Goal: Task Accomplishment & Management: Use online tool/utility

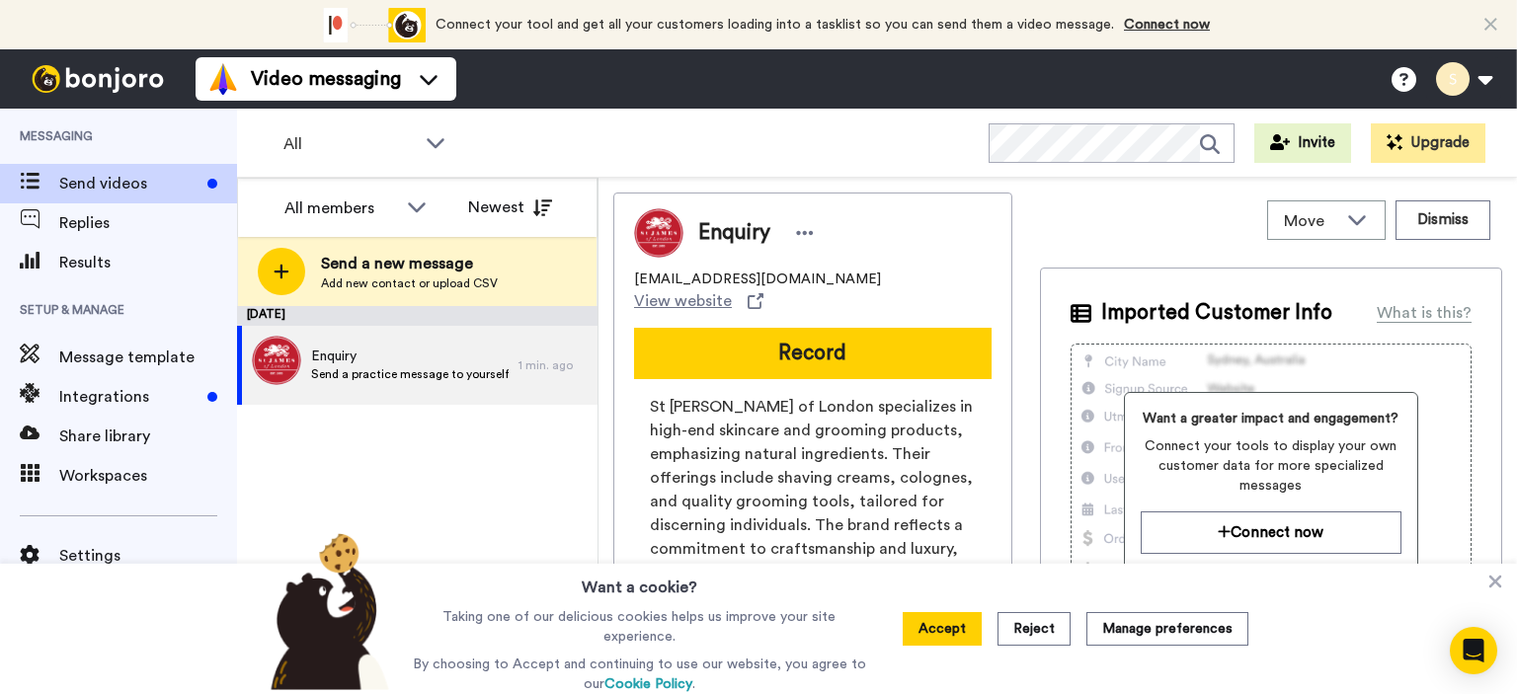
click at [1045, 630] on button "Reject" at bounding box center [1034, 629] width 73 height 34
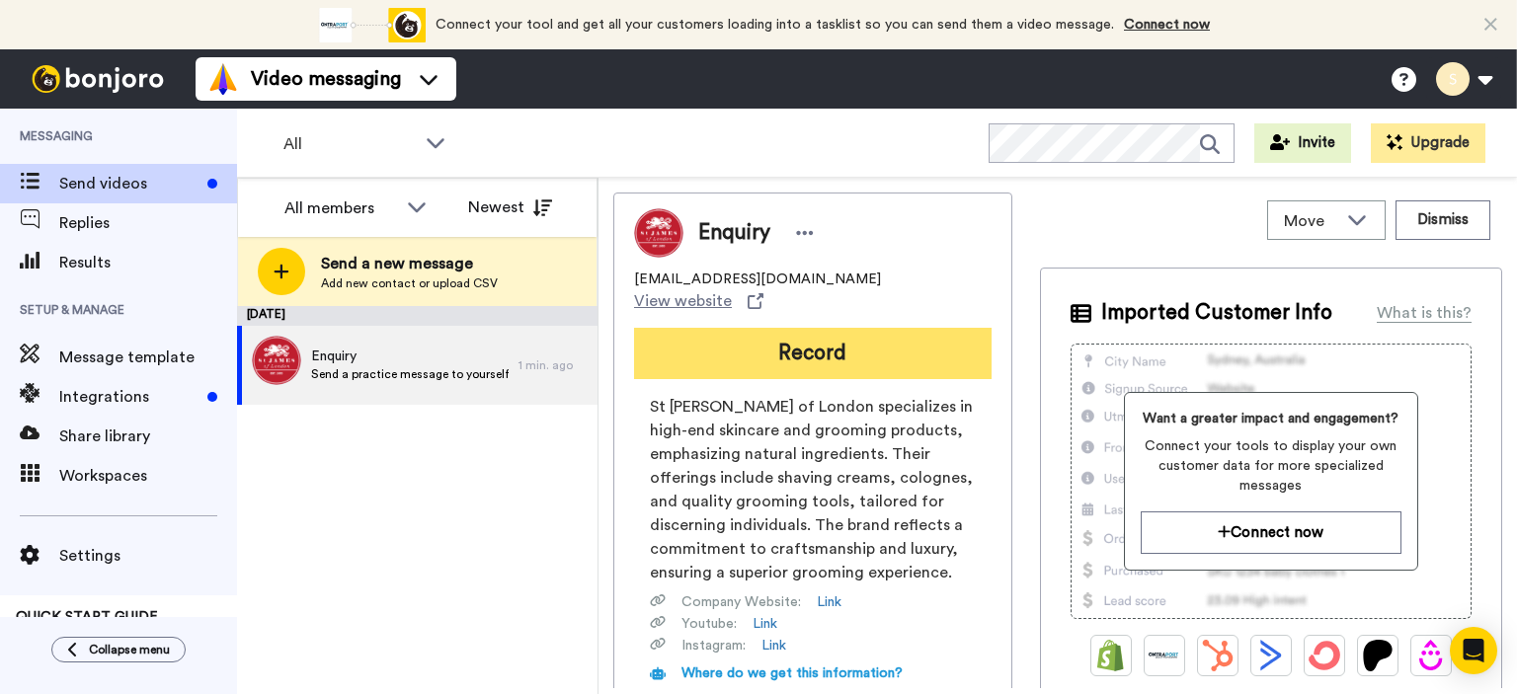
click at [822, 328] on button "Record" at bounding box center [813, 353] width 358 height 51
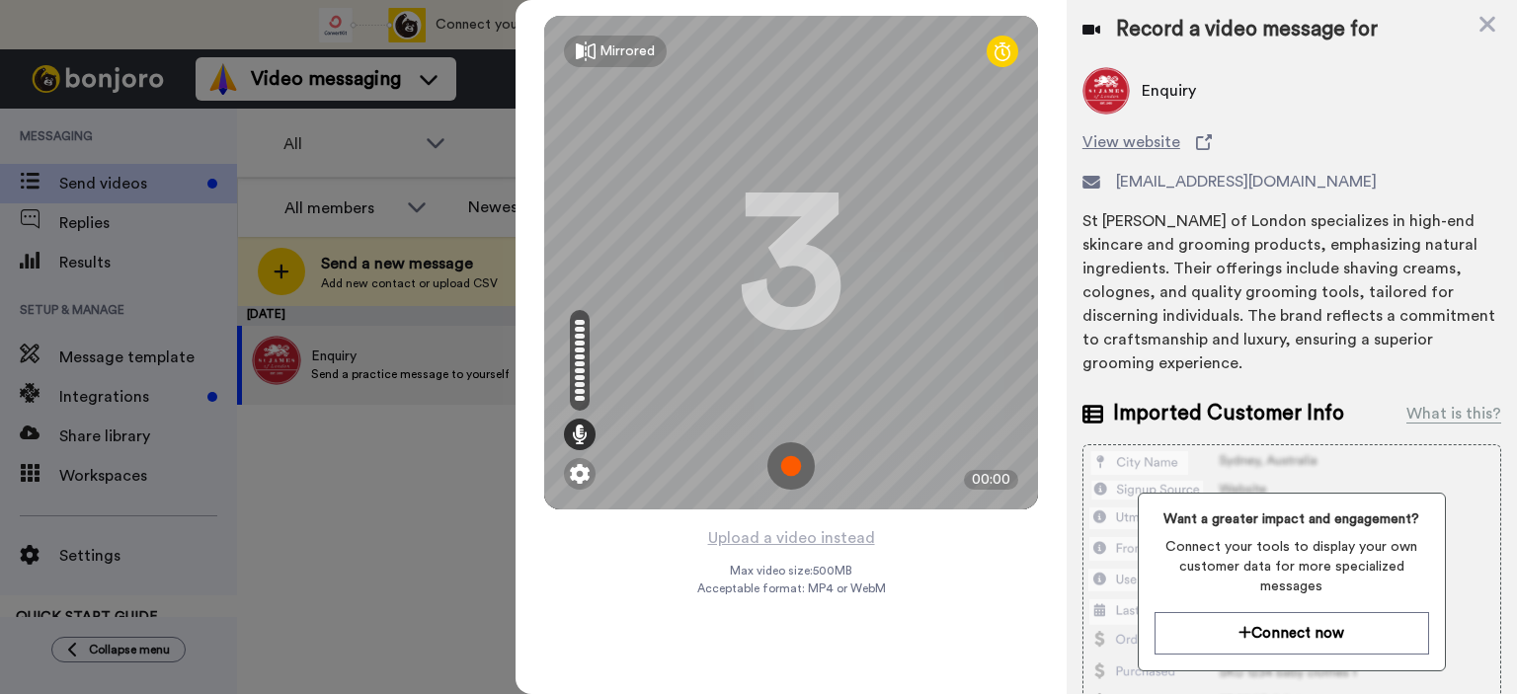
click at [788, 465] on img at bounding box center [791, 466] width 47 height 47
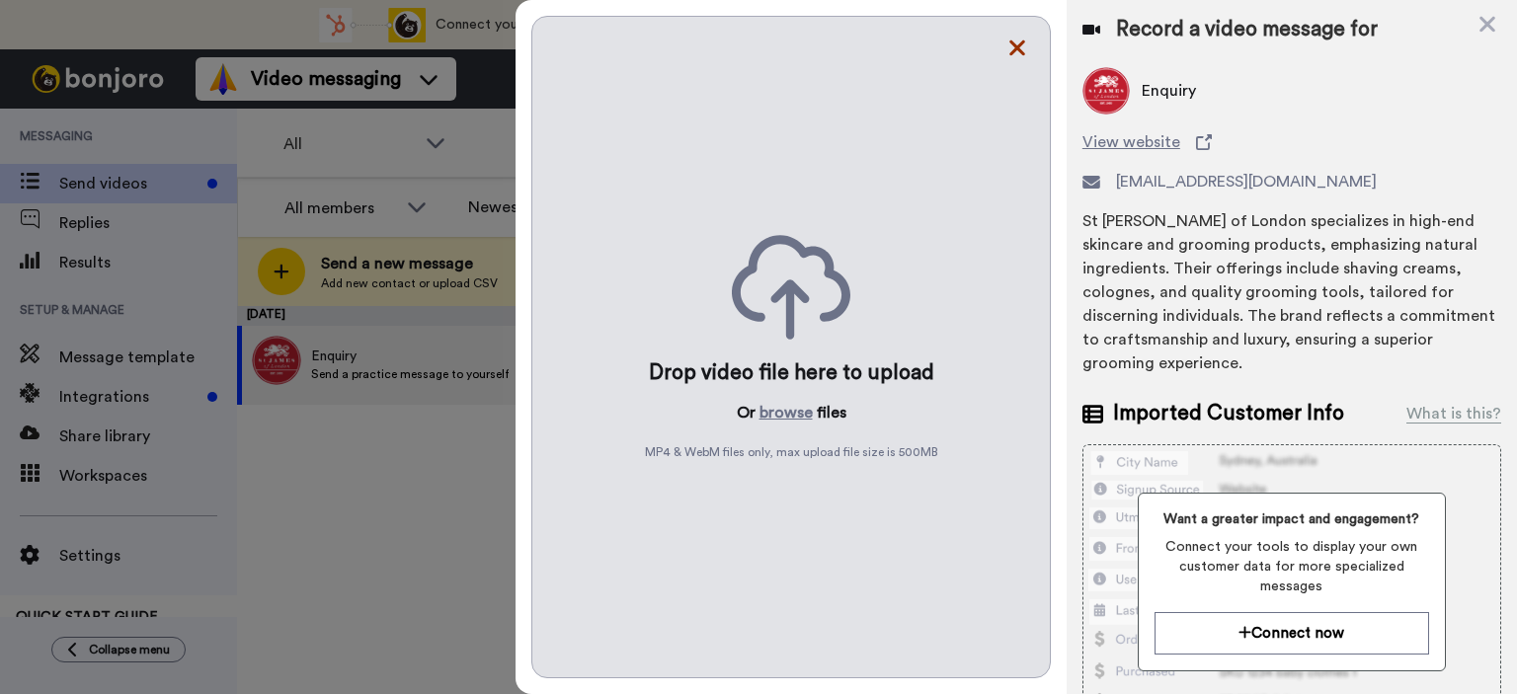
click at [1009, 47] on icon at bounding box center [1018, 48] width 20 height 25
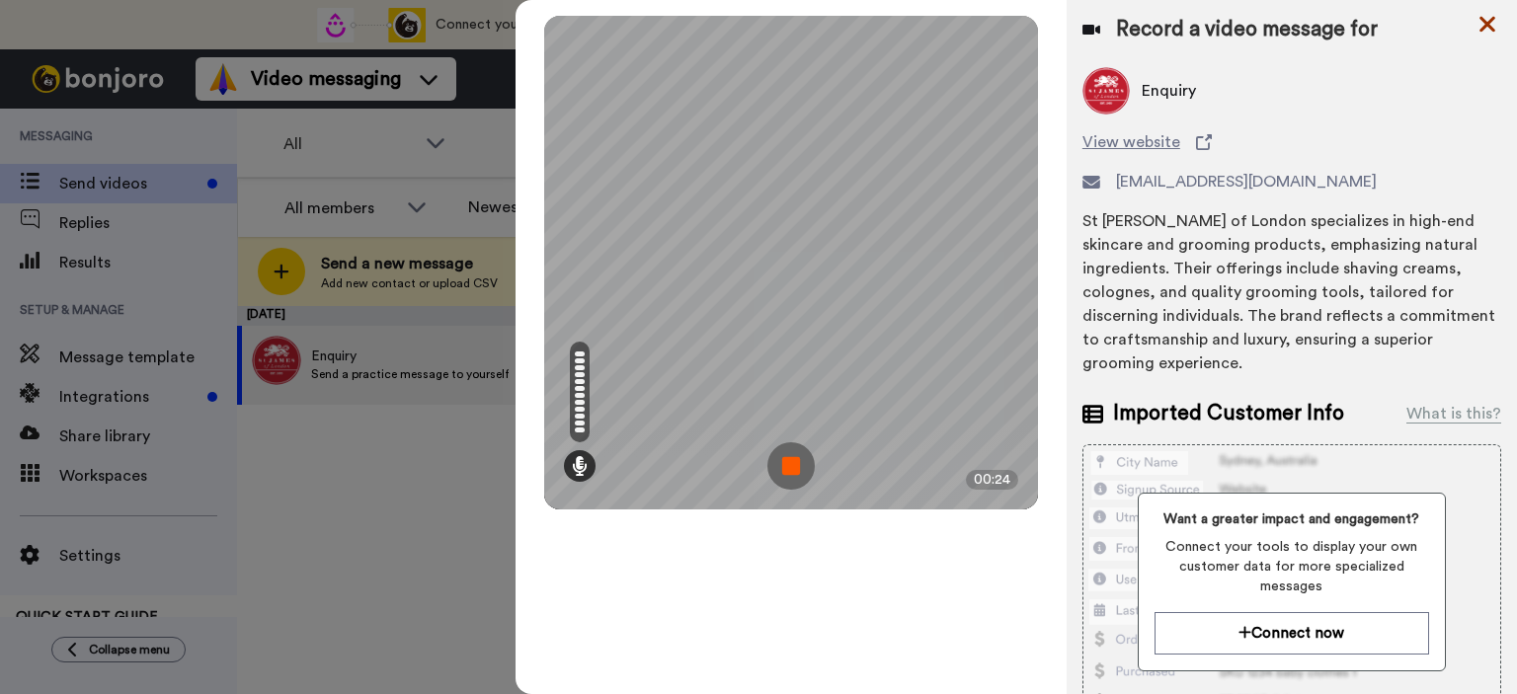
click at [1493, 29] on icon at bounding box center [1488, 25] width 16 height 16
